Goal: Register for event/course

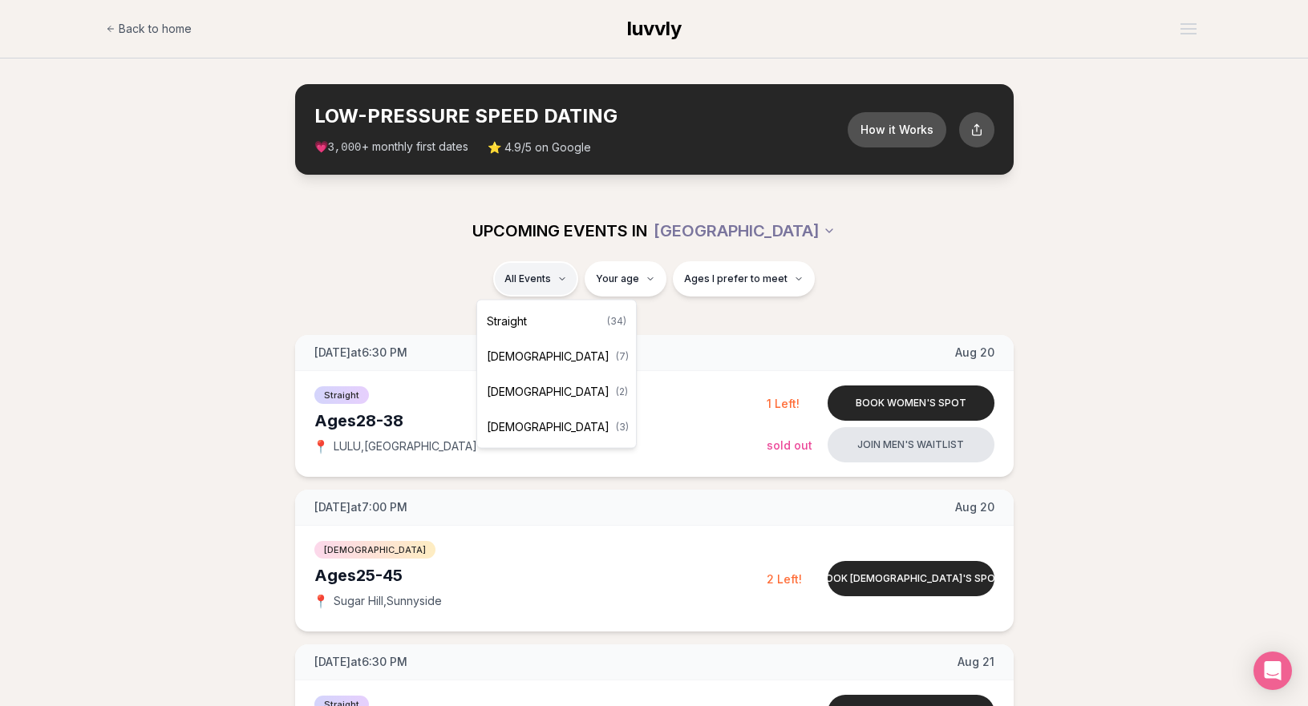
click at [548, 323] on div "Straight ( 34 )" at bounding box center [556, 321] width 152 height 35
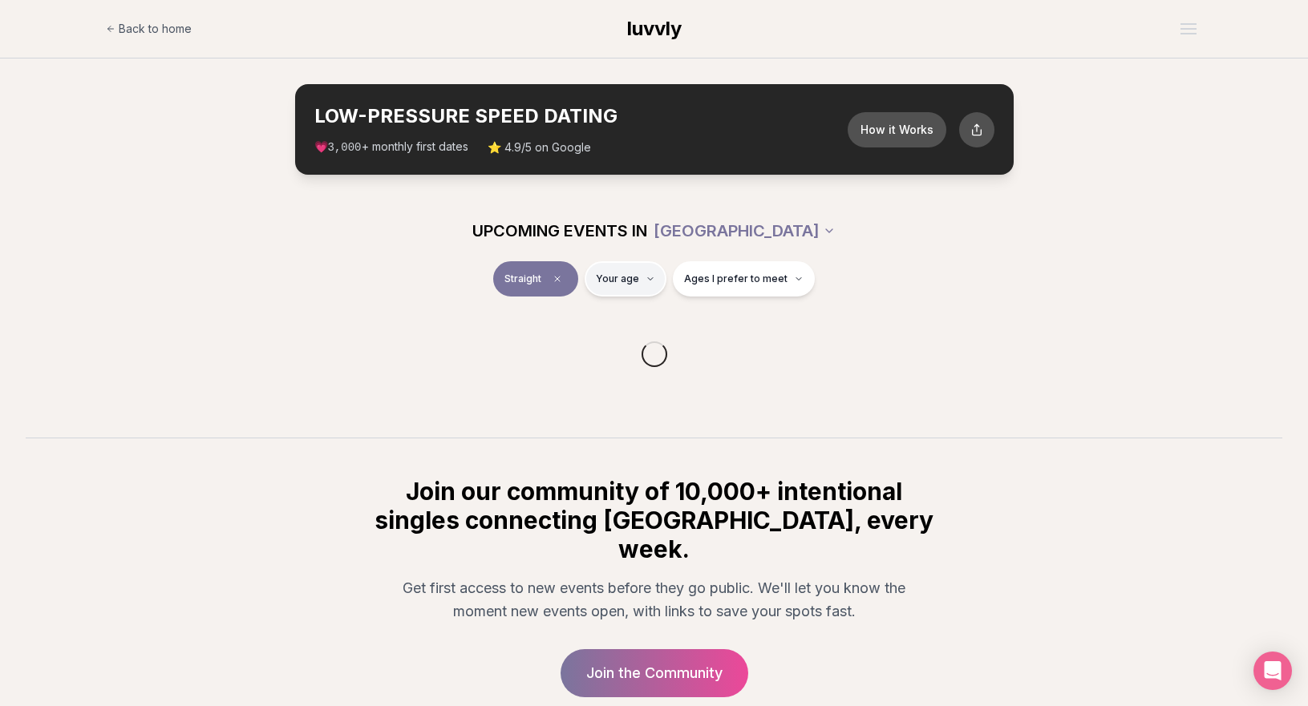
click at [640, 282] on html "Back to home luvvly LOW-PRESSURE SPEED DATING How it Works 💗 3,000 + monthly fi…" at bounding box center [654, 419] width 1308 height 839
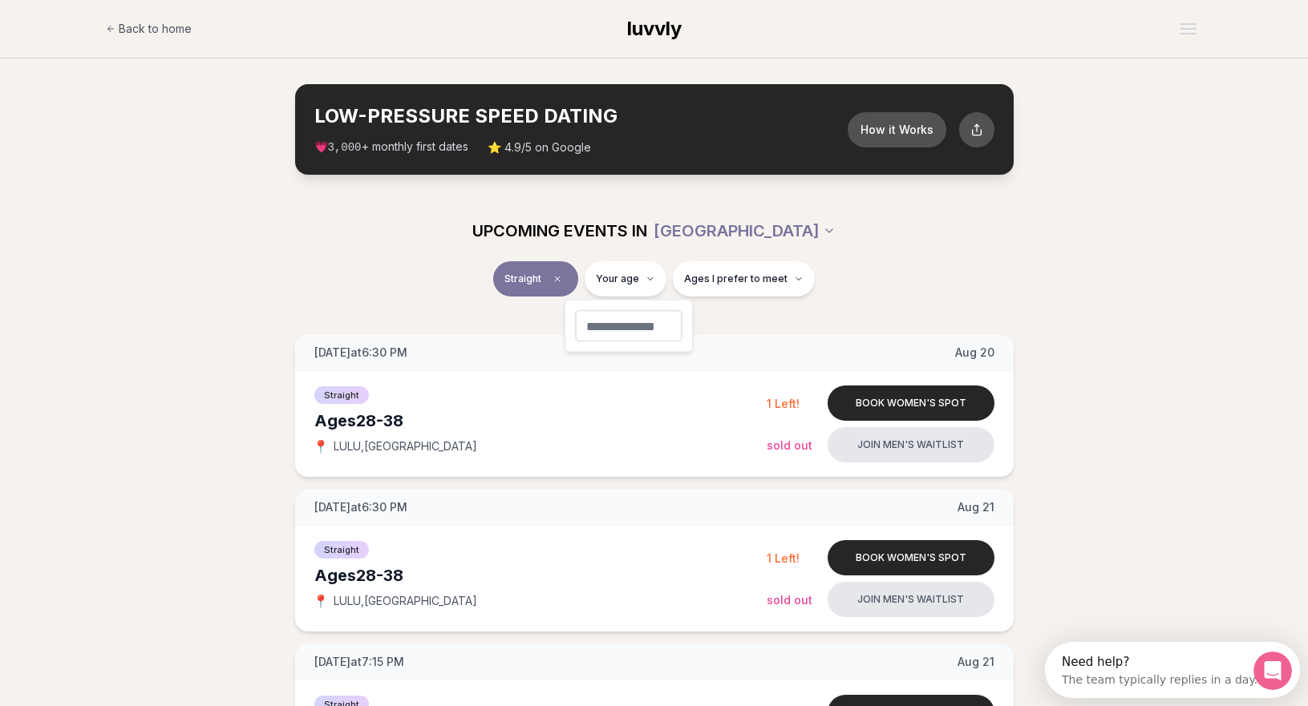
click at [776, 267] on button "Ages I prefer to meet" at bounding box center [744, 278] width 142 height 35
click at [896, 265] on div "Straight Your age Ages I prefer to meet" at bounding box center [654, 282] width 898 height 42
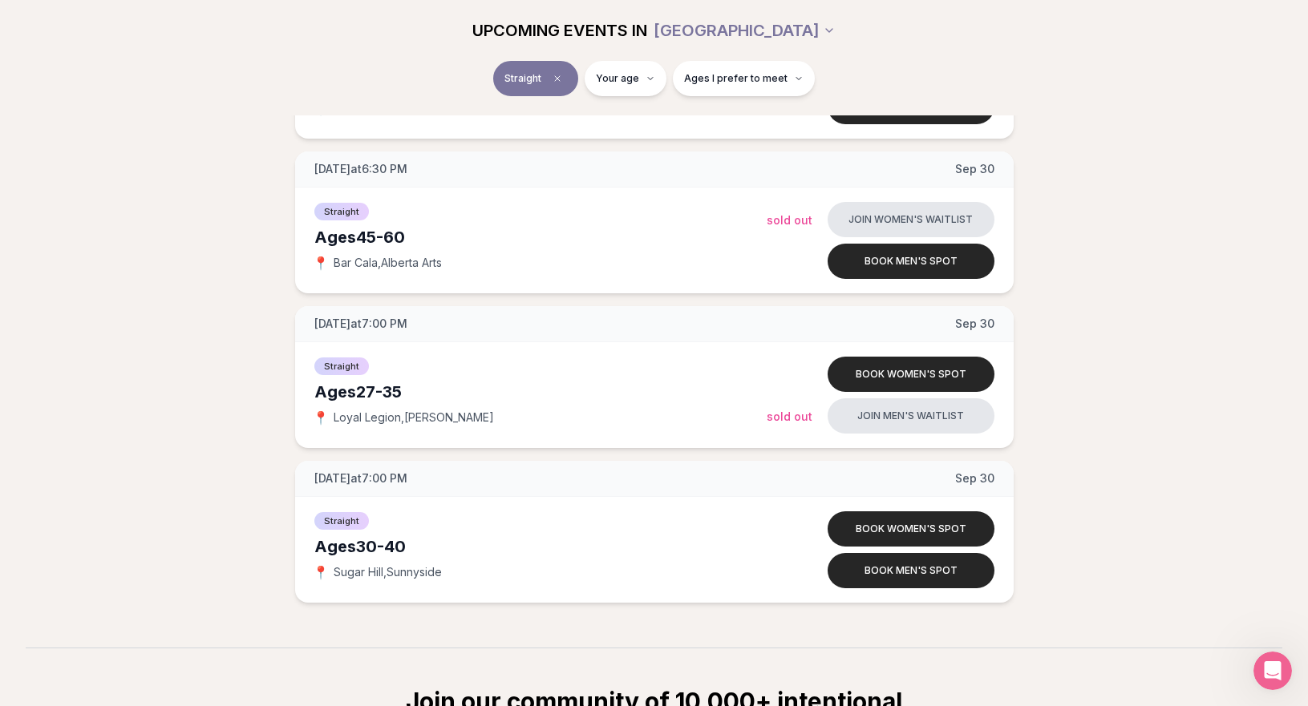
scroll to position [4979, 0]
